Goal: Transaction & Acquisition: Download file/media

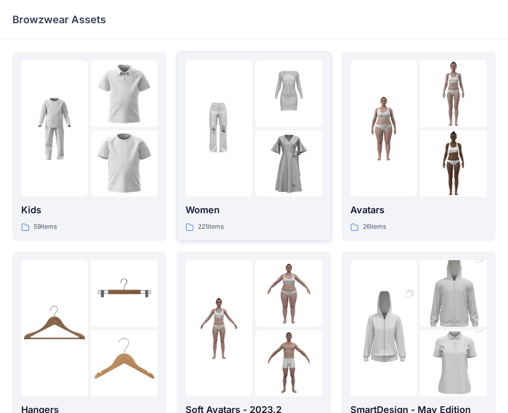
click at [213, 157] on img at bounding box center [218, 129] width 67 height 67
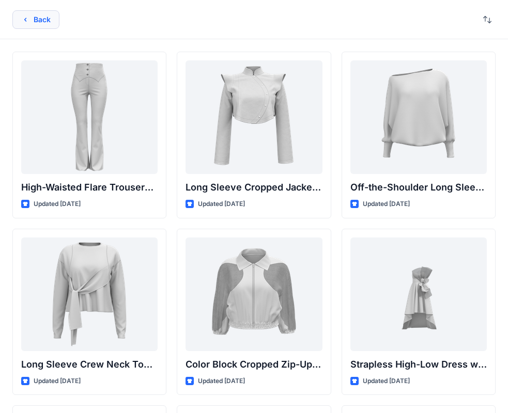
click at [30, 21] on button "Back" at bounding box center [35, 19] width 47 height 19
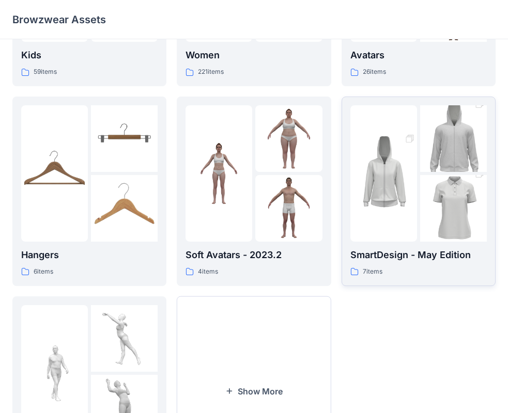
scroll to position [256, 0]
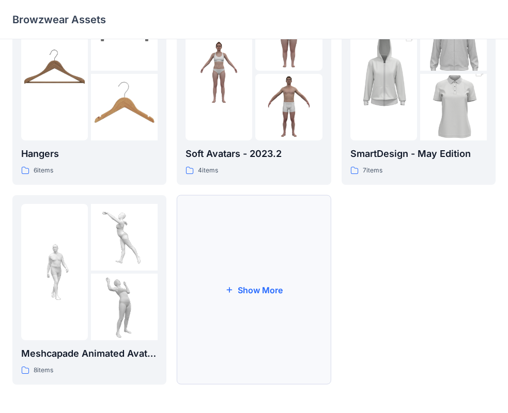
click at [320, 306] on button "Show More" at bounding box center [254, 289] width 154 height 189
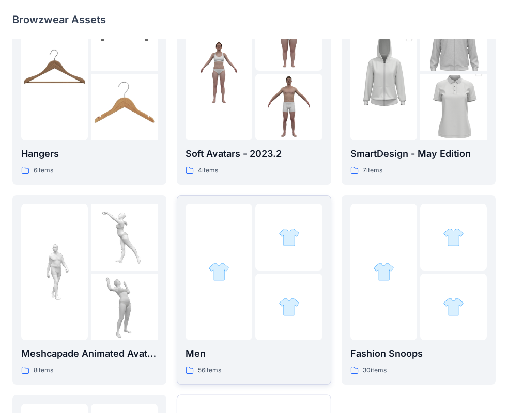
scroll to position [456, 0]
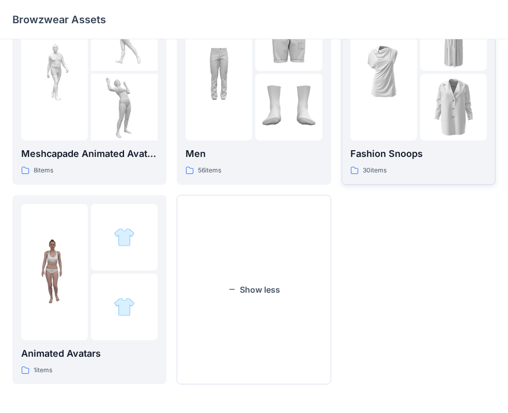
click at [383, 159] on p "Fashion Snoops" at bounding box center [418, 154] width 136 height 14
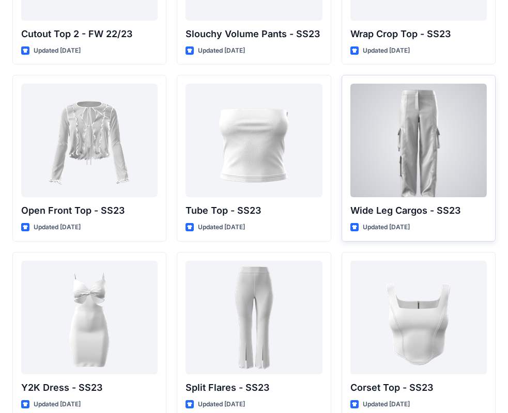
scroll to position [695, 0]
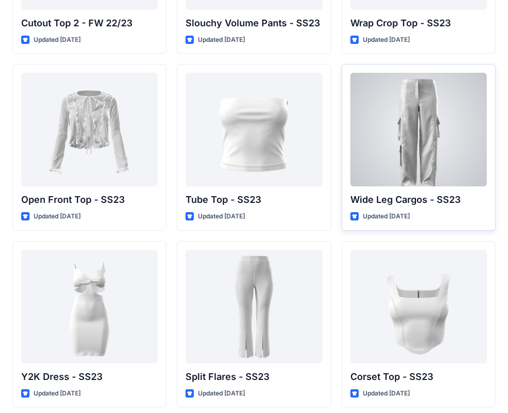
click at [399, 160] on div at bounding box center [418, 130] width 136 height 114
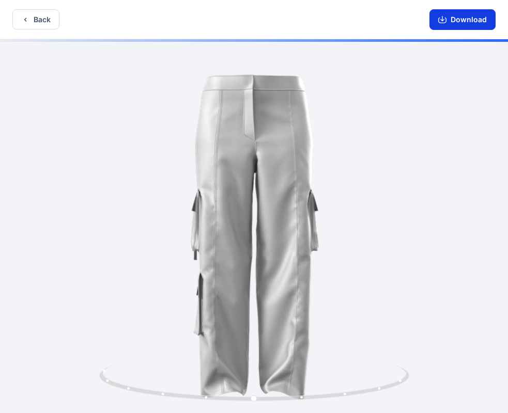
click at [443, 24] on button "Download" at bounding box center [462, 19] width 66 height 21
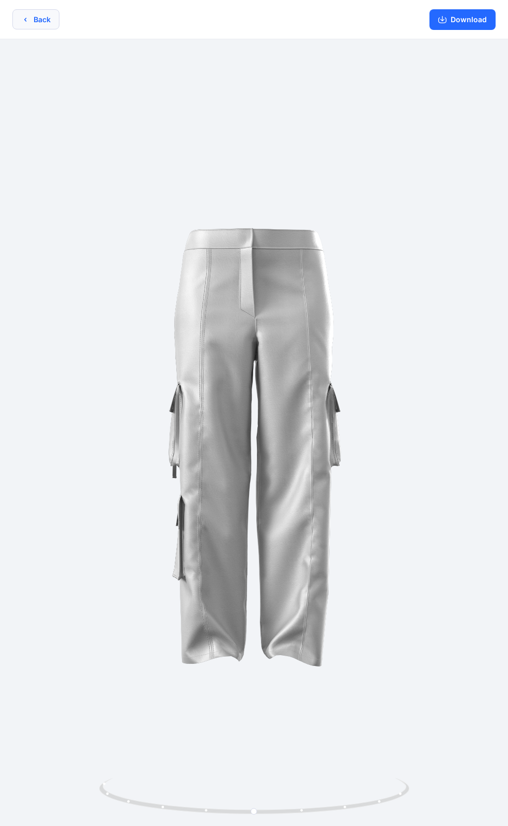
click at [31, 29] on button "Back" at bounding box center [35, 19] width 47 height 20
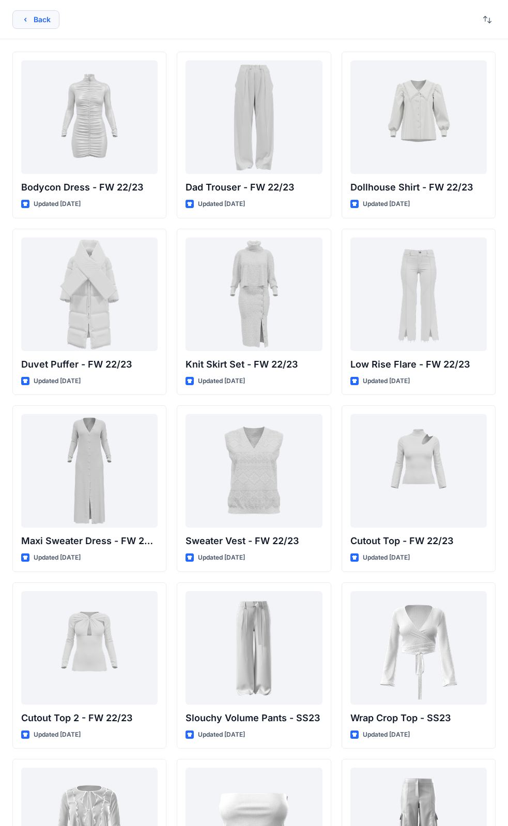
click at [21, 15] on button "Back" at bounding box center [35, 19] width 47 height 19
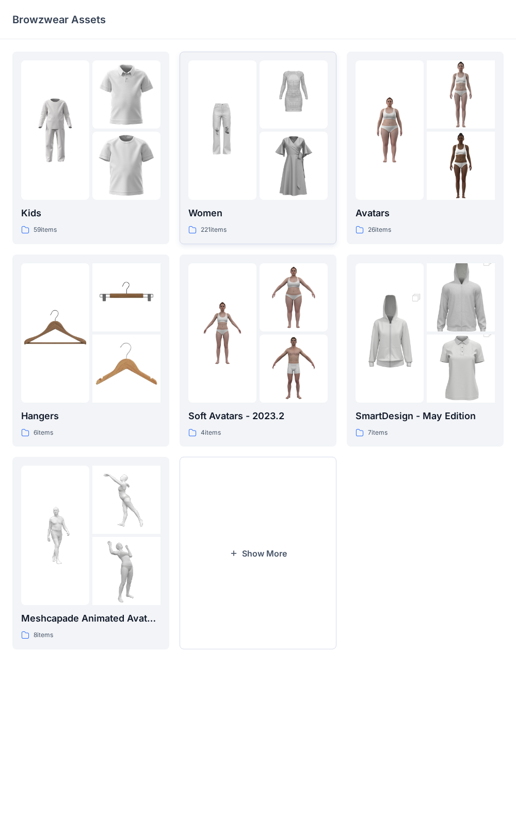
click at [207, 195] on div at bounding box center [222, 129] width 68 height 139
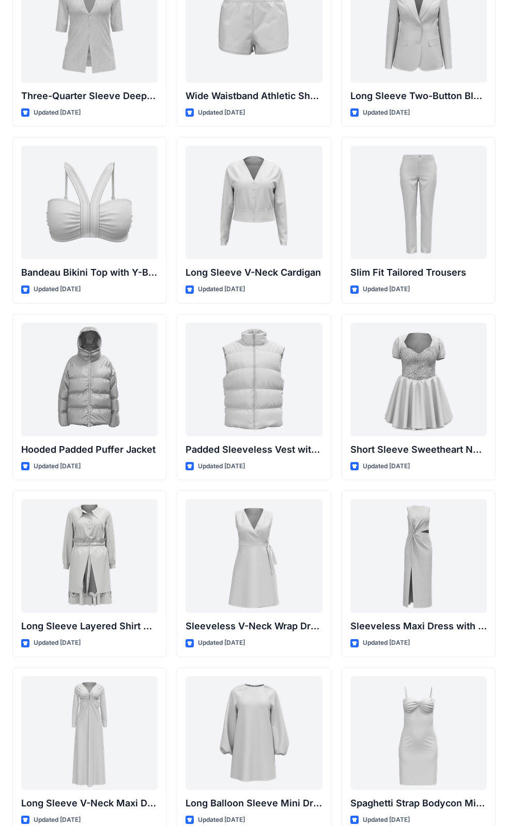
scroll to position [921, 0]
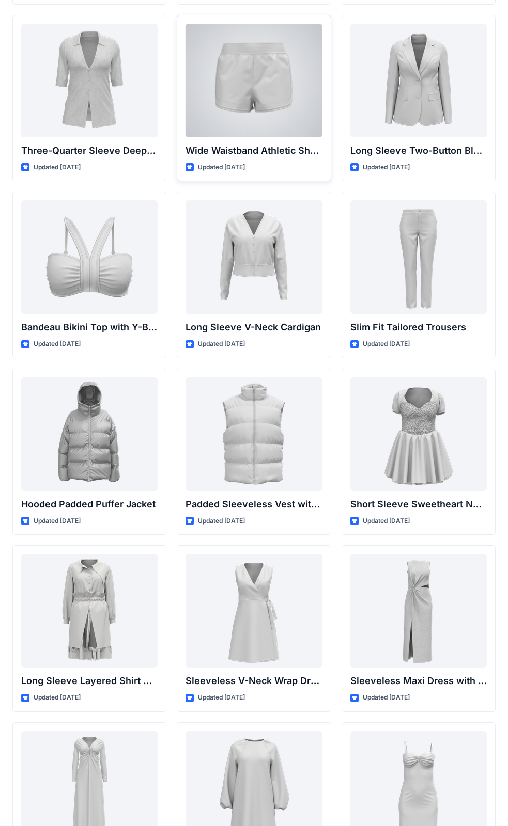
click at [274, 106] on div at bounding box center [253, 81] width 136 height 114
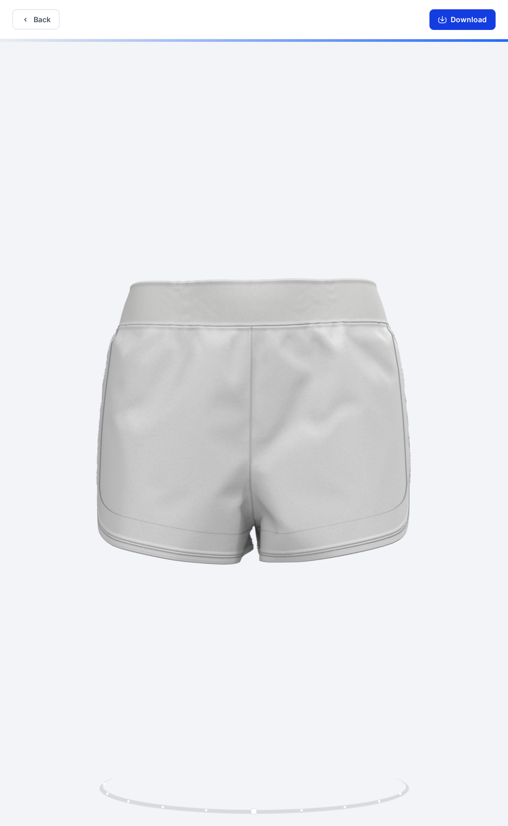
click at [455, 25] on button "Download" at bounding box center [462, 19] width 66 height 21
